Goal: Task Accomplishment & Management: Manage account settings

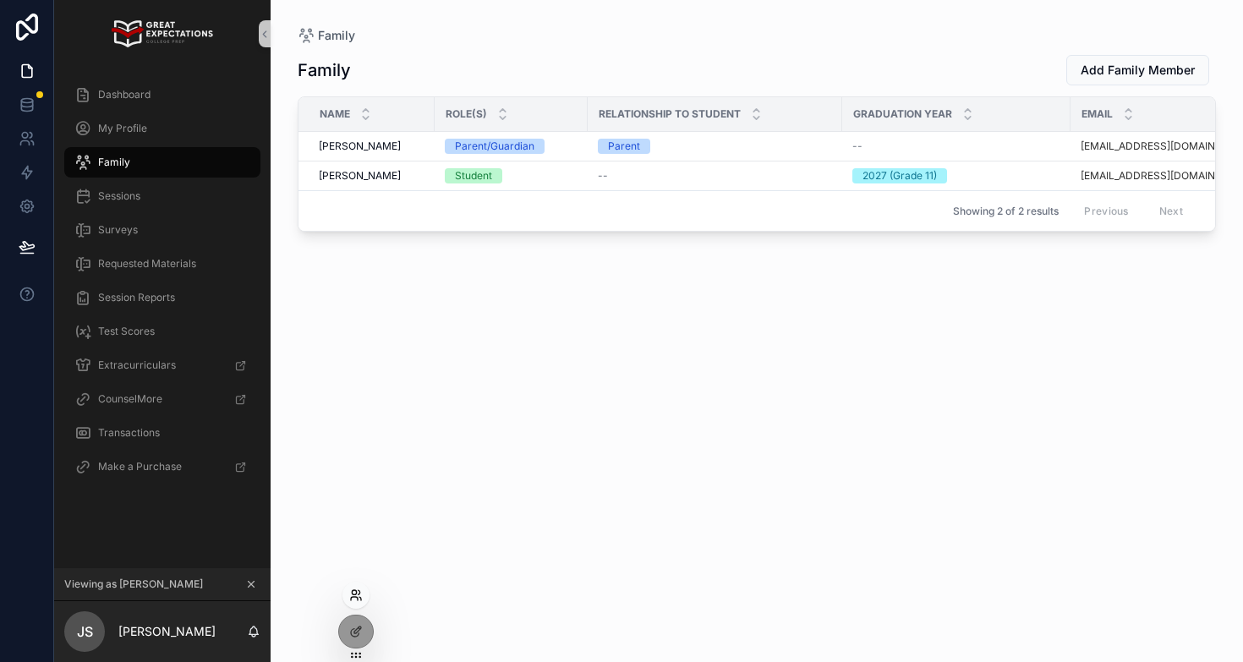
click at [353, 592] on icon at bounding box center [356, 595] width 14 height 14
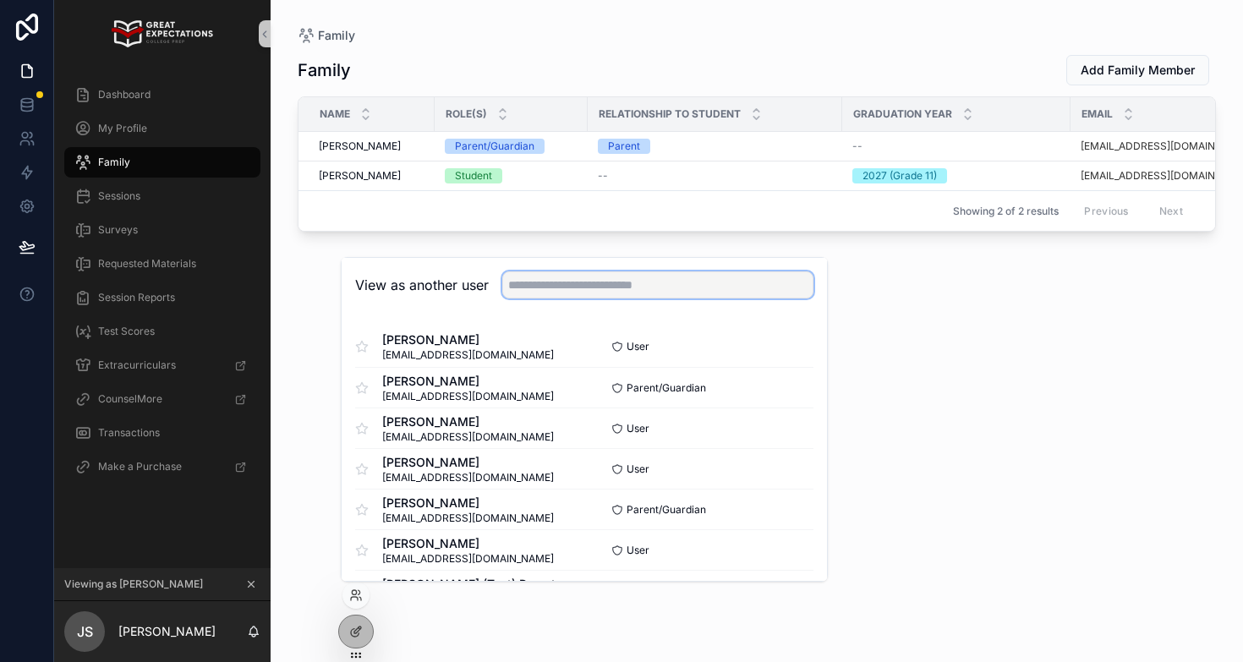
click at [534, 277] on input "text" at bounding box center [657, 284] width 311 height 27
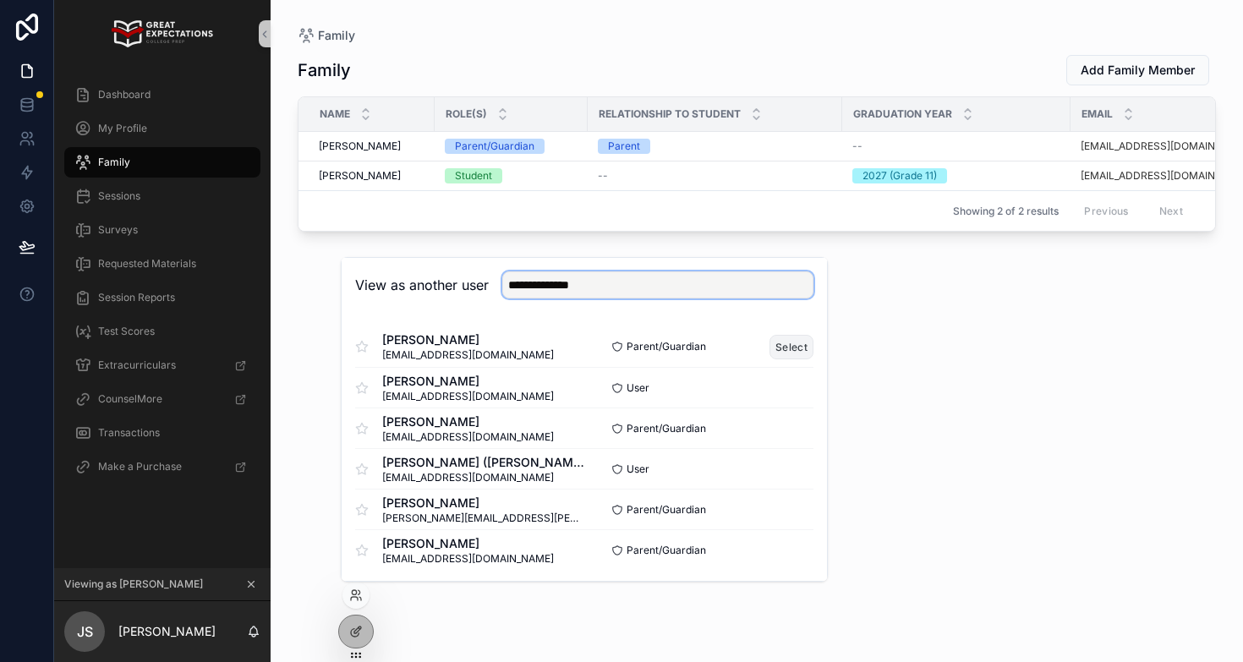
type input "**********"
click at [783, 352] on button "Select" at bounding box center [791, 347] width 44 height 25
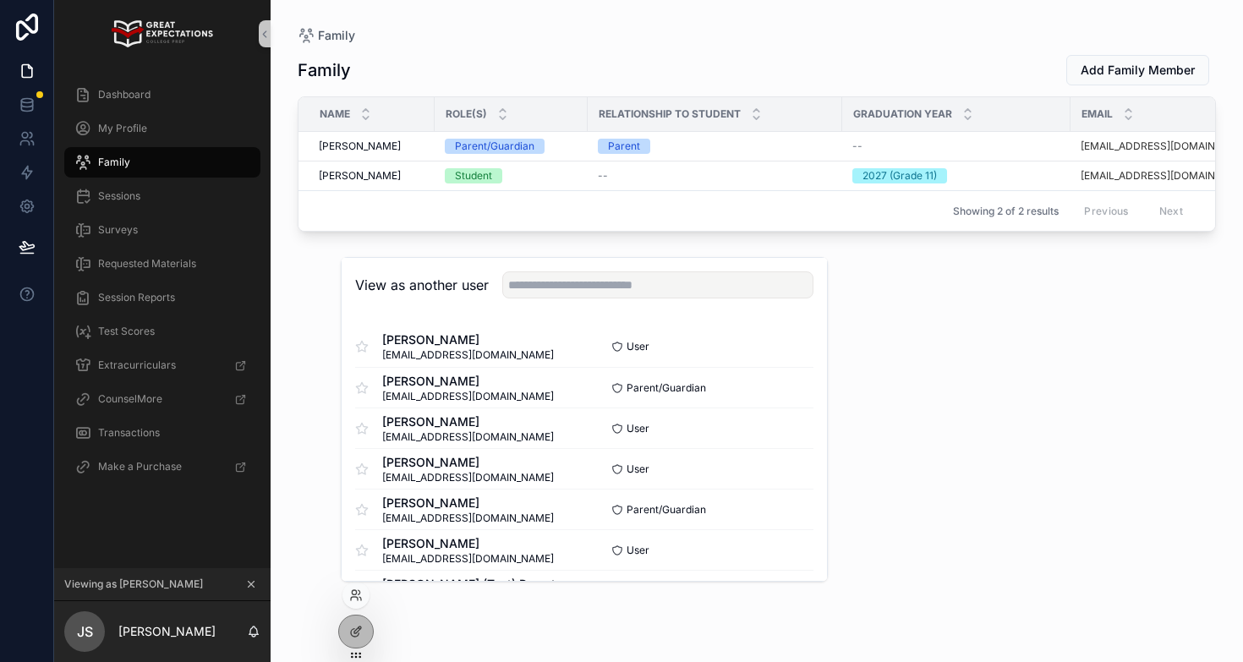
click at [306, 353] on div "Family Add Family Member Name Role(s) Relationship to Student Graduation Year E…" at bounding box center [757, 343] width 918 height 598
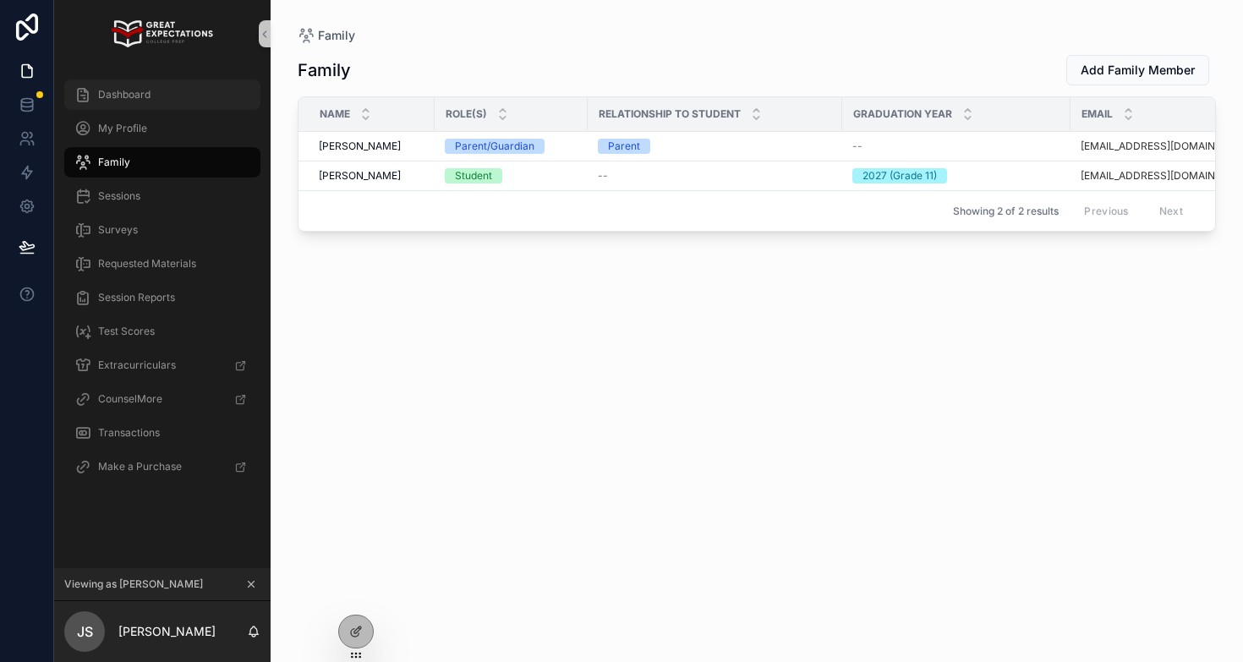
click at [140, 83] on div "Dashboard" at bounding box center [162, 94] width 176 height 27
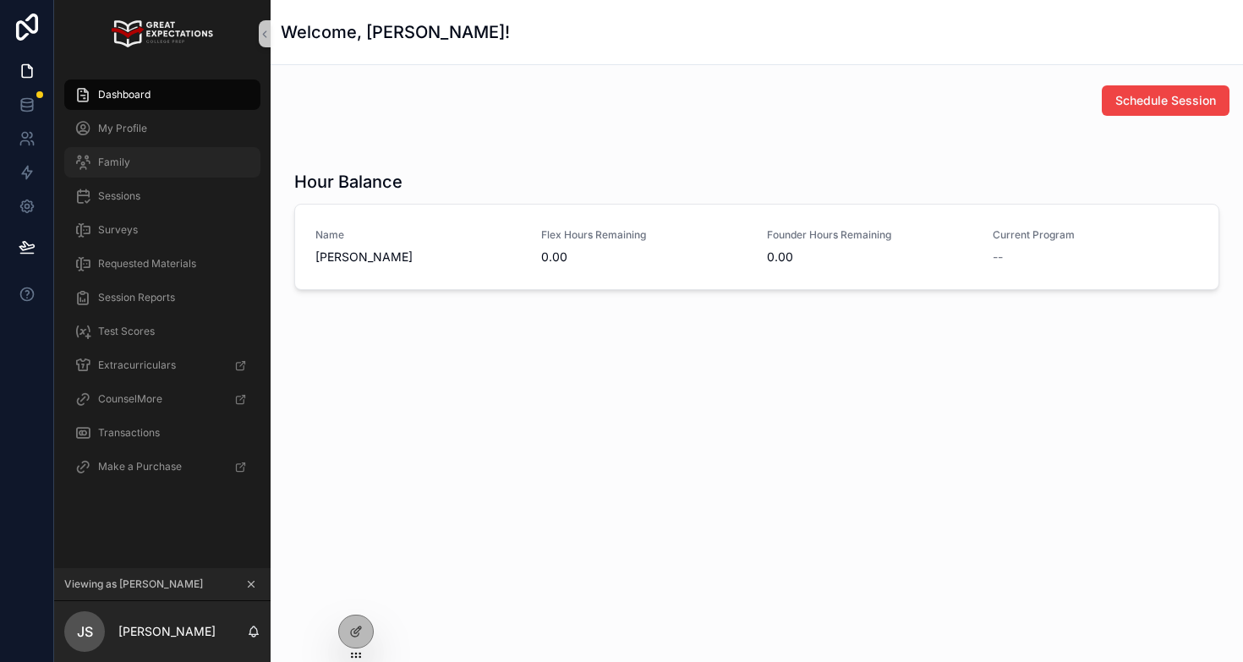
click at [132, 160] on div "Family" at bounding box center [162, 162] width 176 height 27
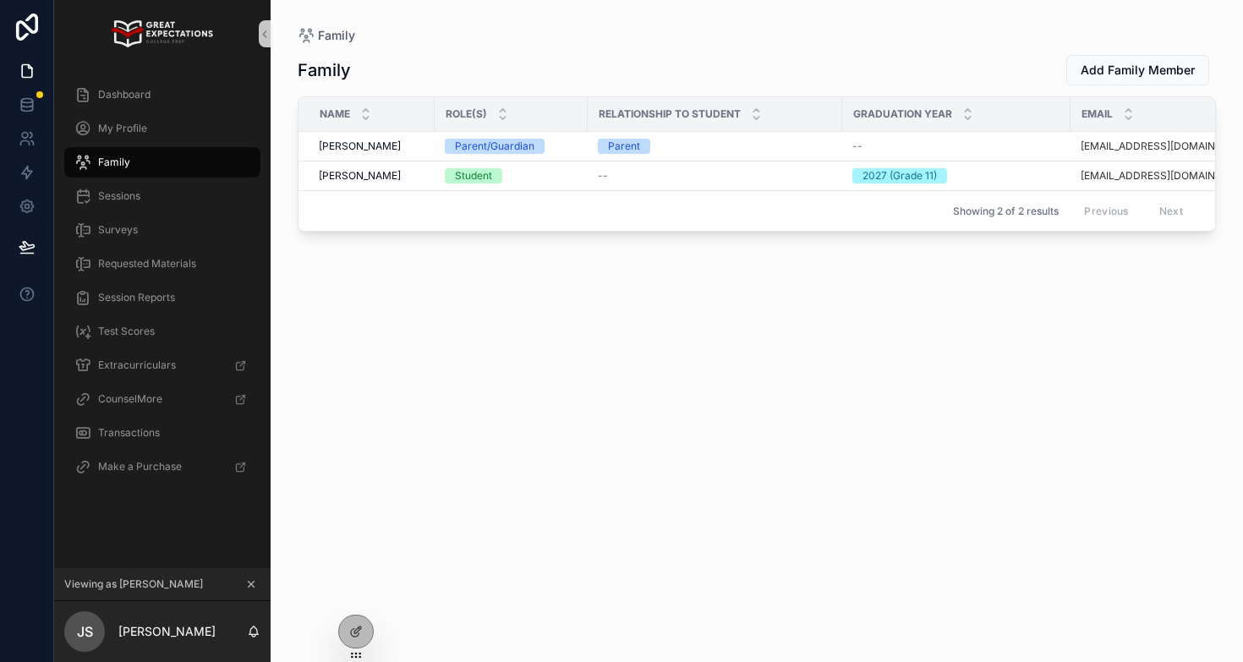
click at [336, 454] on div "Family Add Family Member Name Role(s) Relationship to Student Graduation Year E…" at bounding box center [757, 343] width 918 height 598
click at [388, 493] on div "Family Add Family Member Name Role(s) Relationship to Student Graduation Year E…" at bounding box center [757, 343] width 918 height 598
click at [323, 468] on div "Family Add Family Member Name Role(s) Relationship to Student Graduation Year E…" at bounding box center [757, 343] width 918 height 598
click at [293, 468] on div "Family Family Add Family Member Name Role(s) Relationship to Student Graduation…" at bounding box center [757, 321] width 972 height 642
click at [285, 466] on div "Family Family Add Family Member Name Role(s) Relationship to Student Graduation…" at bounding box center [757, 321] width 972 height 642
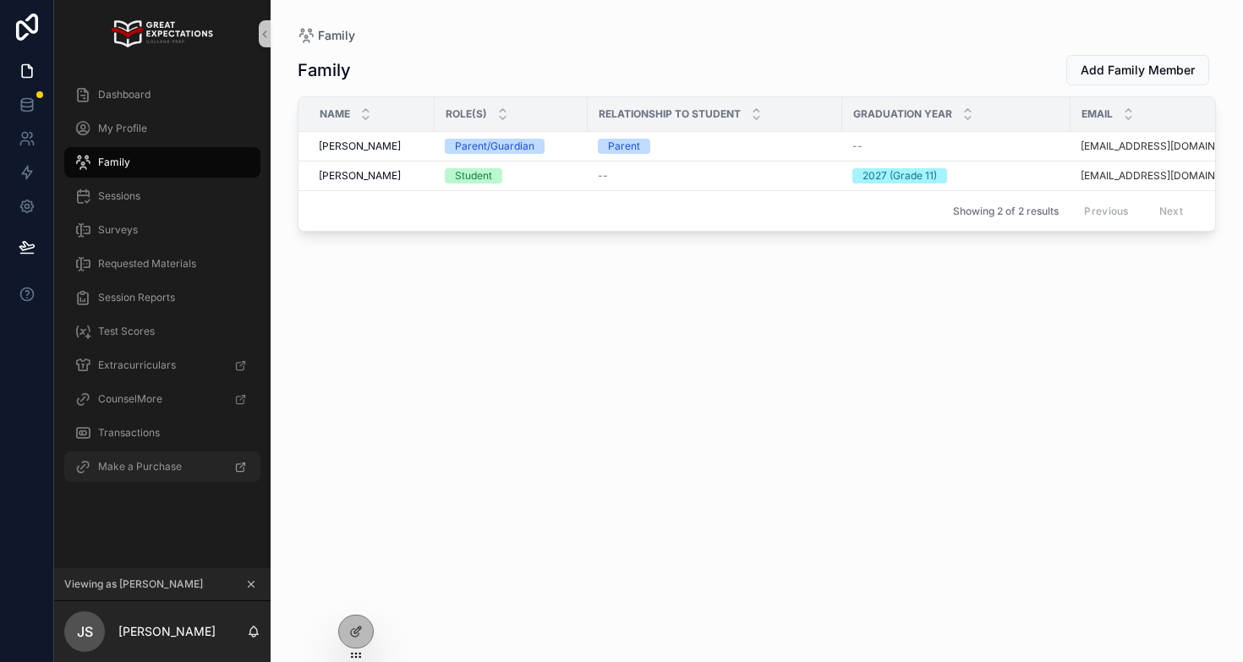
click at [121, 468] on span "Make a Purchase" at bounding box center [140, 467] width 84 height 14
click at [439, 458] on div "Family Add Family Member Name Role(s) Relationship to Student Graduation Year E…" at bounding box center [757, 343] width 918 height 598
click at [179, 470] on span "Make a Purchase" at bounding box center [140, 467] width 84 height 14
click at [424, 490] on div "Family Add Family Member Name Role(s) Relationship to Student Graduation Year E…" at bounding box center [757, 343] width 918 height 598
click at [112, 88] on span "Dashboard" at bounding box center [124, 95] width 52 height 14
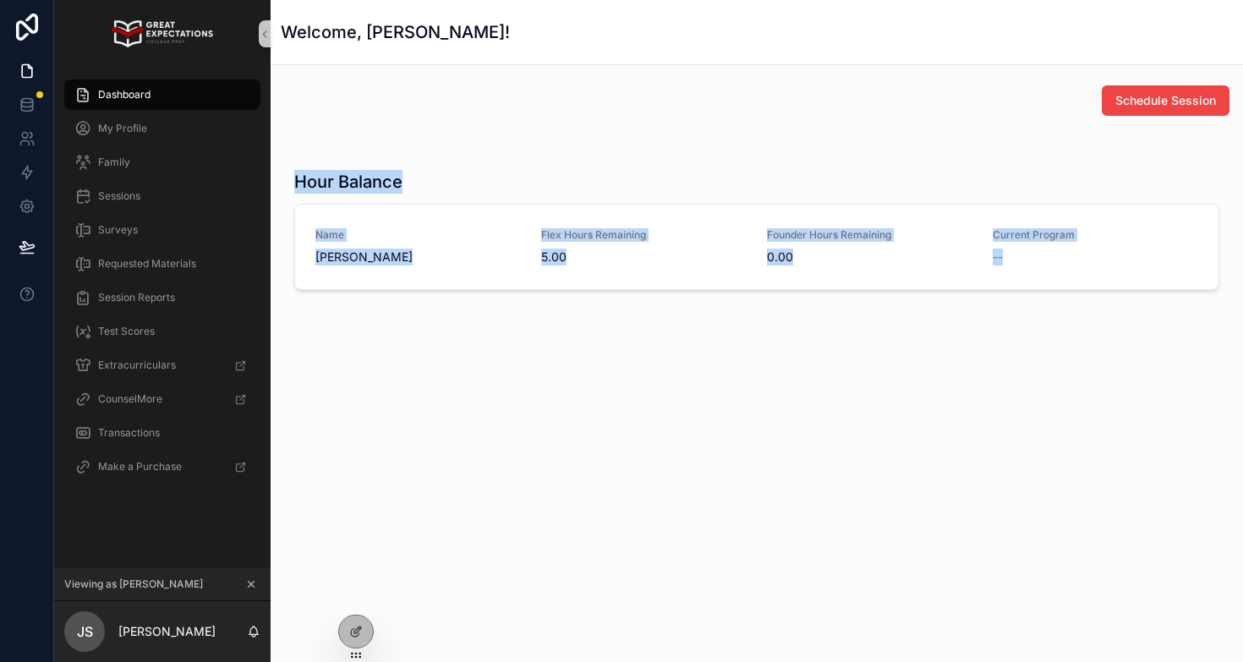
drag, startPoint x: 379, startPoint y: 308, endPoint x: 288, endPoint y: 183, distance: 153.7
click at [288, 183] on div "Schedule Session Hour Balance Name [PERSON_NAME] Flex Hours Remaining 5.00 Foun…" at bounding box center [757, 262] width 972 height 394
click at [288, 183] on div "Hour Balance Name [PERSON_NAME] Flex Hours Remaining 5.00 Founder Hours Remaini…" at bounding box center [756, 230] width 945 height 134
drag, startPoint x: 292, startPoint y: 181, endPoint x: 337, endPoint y: 305, distance: 132.1
click at [337, 305] on div "Schedule Session Hour Balance Name [PERSON_NAME] Flex Hours Remaining 5.00 Foun…" at bounding box center [757, 262] width 972 height 394
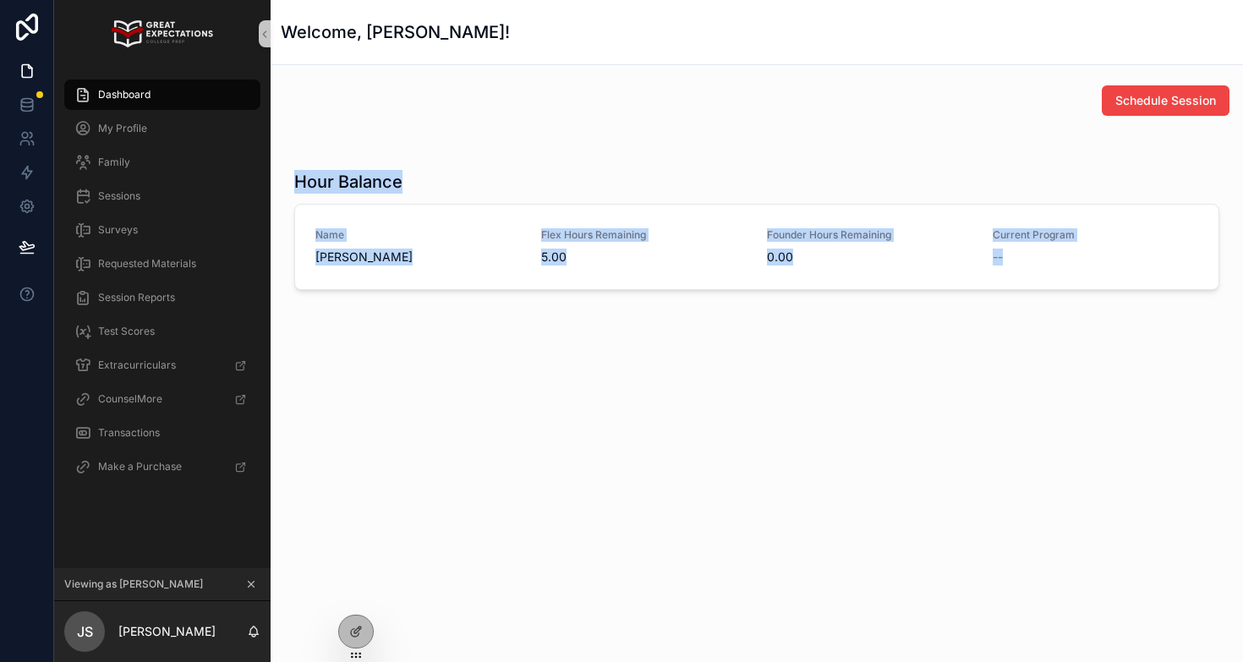
click at [337, 305] on div "Schedule Session Hour Balance Name [PERSON_NAME] Flex Hours Remaining 5.00 Foun…" at bounding box center [757, 262] width 972 height 394
drag, startPoint x: 335, startPoint y: 305, endPoint x: 305, endPoint y: 165, distance: 143.4
click at [305, 165] on div "Schedule Session Hour Balance Name [PERSON_NAME] Flex Hours Remaining 5.00 Foun…" at bounding box center [757, 262] width 972 height 394
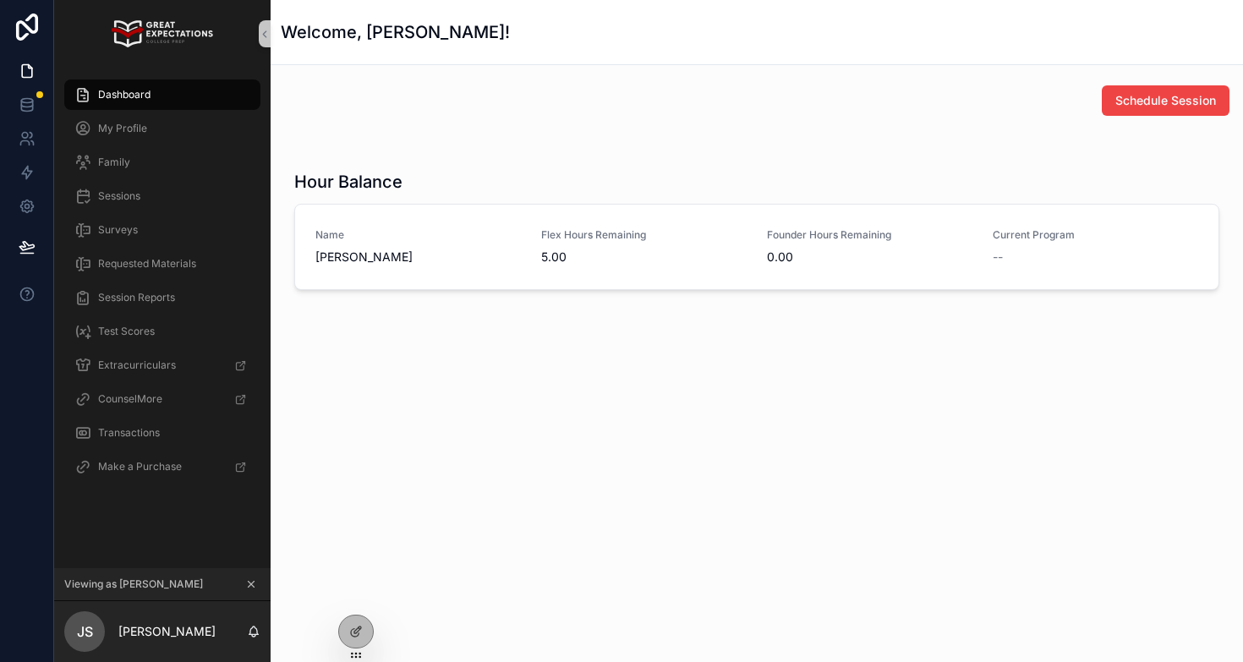
click at [298, 170] on h1 "Hour Balance" at bounding box center [348, 182] width 108 height 24
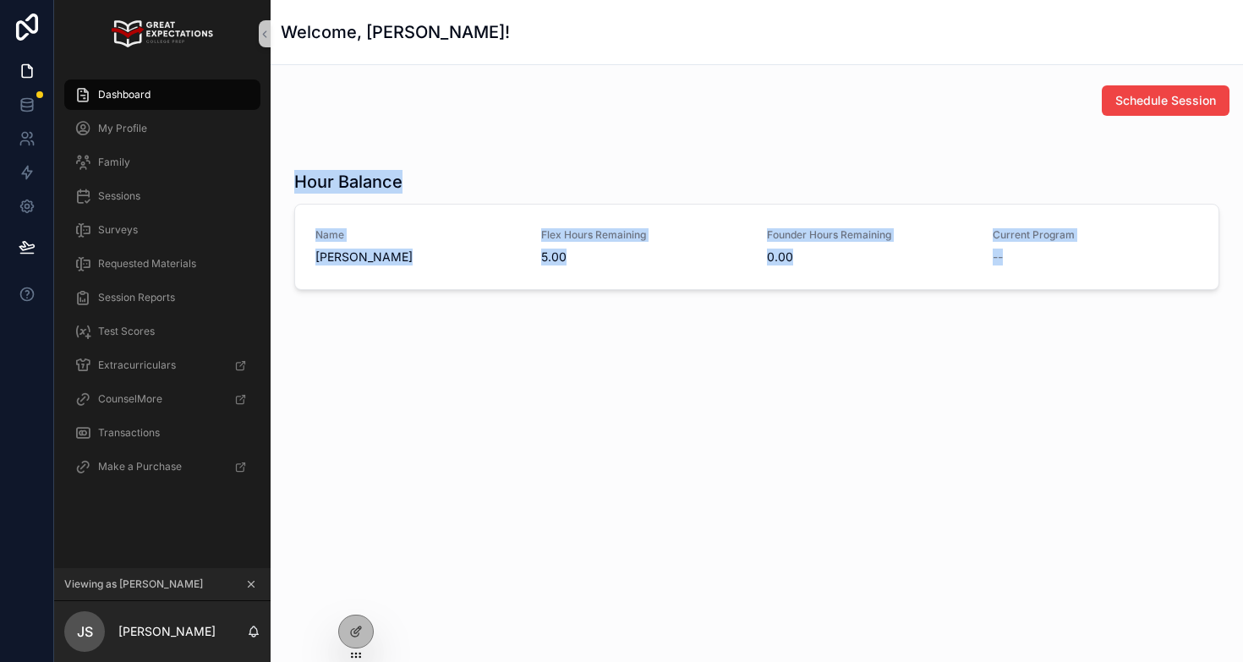
drag, startPoint x: 291, startPoint y: 171, endPoint x: 418, endPoint y: 353, distance: 222.3
click at [419, 353] on div "Schedule Session Hour Balance Name [PERSON_NAME] Flex Hours Remaining 5.00 Foun…" at bounding box center [757, 262] width 972 height 394
